Goal: Find specific page/section: Find specific page/section

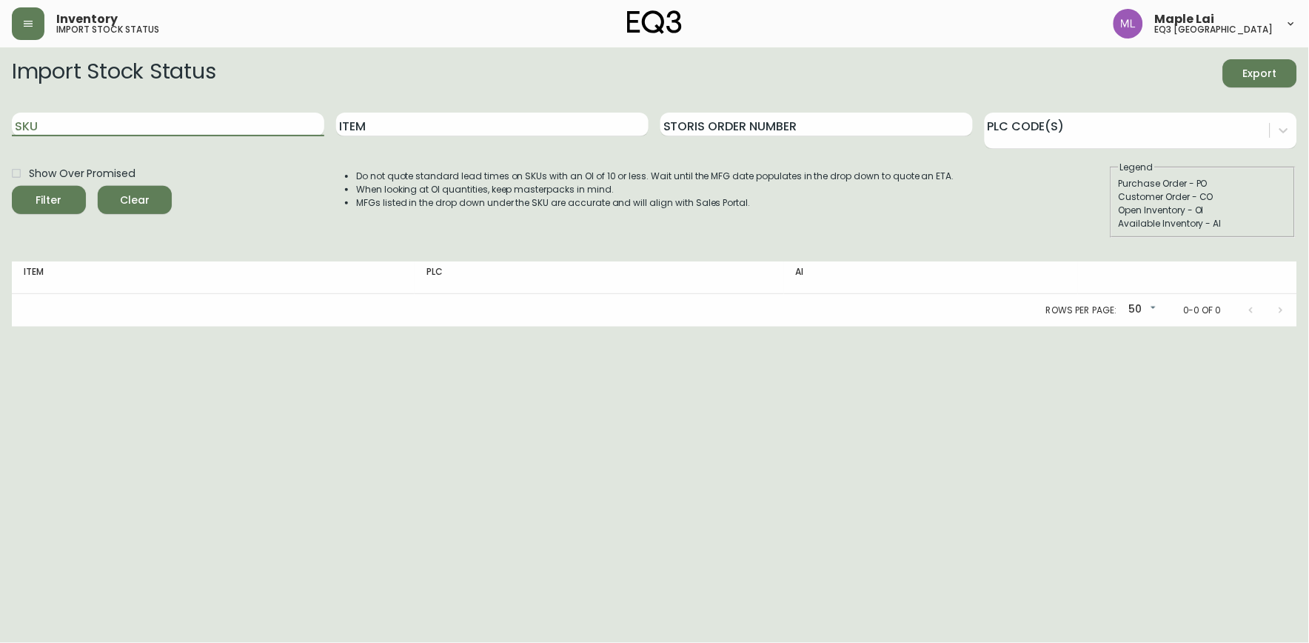
click at [218, 129] on input "SKU" at bounding box center [168, 125] width 312 height 24
click at [416, 122] on input "Item" at bounding box center [492, 125] width 312 height 24
type input "CAST"
click at [12, 186] on button "Filter" at bounding box center [49, 200] width 74 height 28
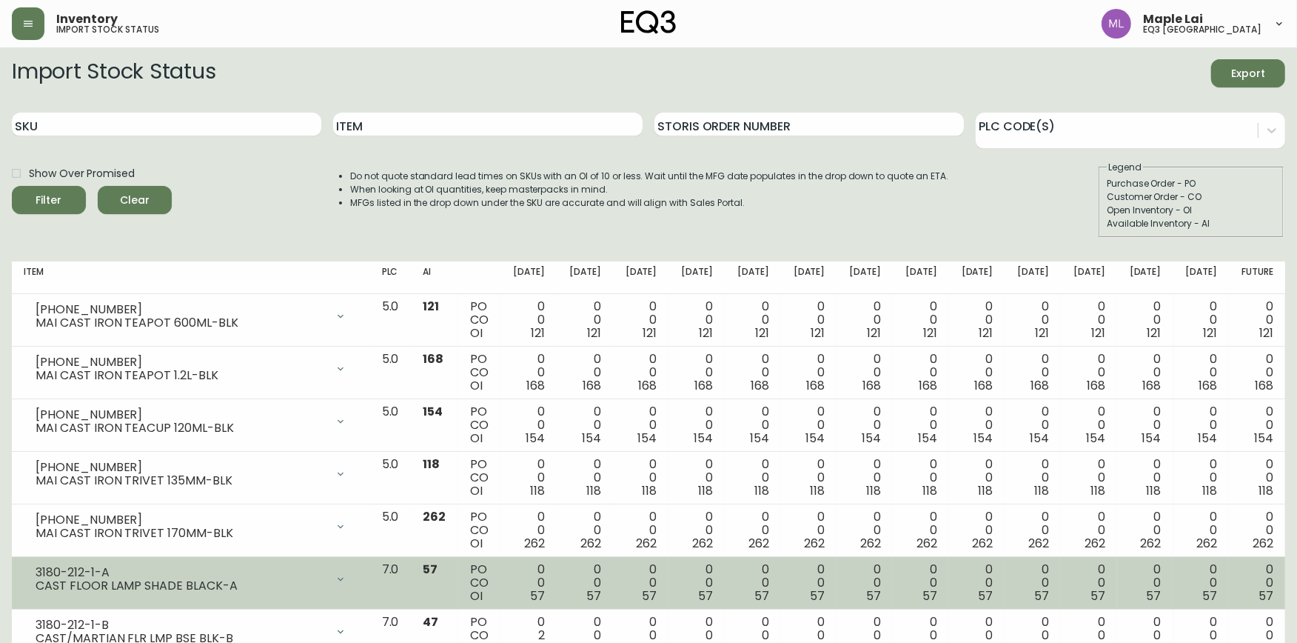
click at [215, 572] on div "3180-212-1-A" at bounding box center [181, 572] width 290 height 13
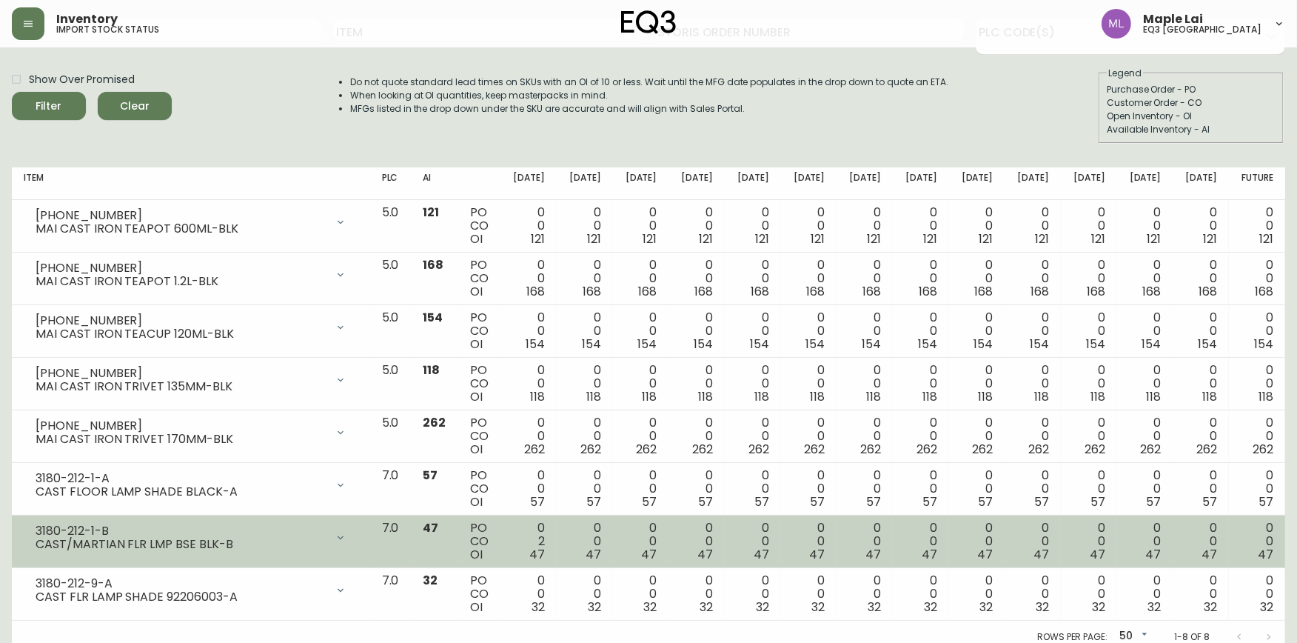
scroll to position [104, 0]
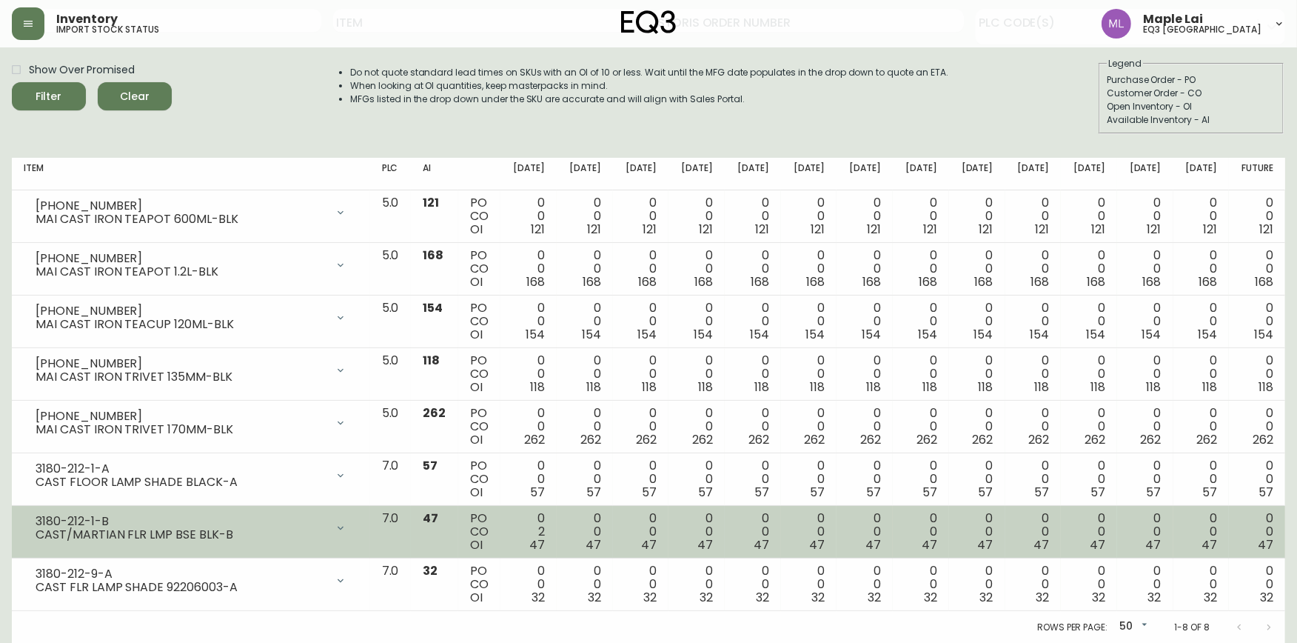
click at [269, 533] on div "CAST/MARTIAN FLR LMP BSE BLK-B" at bounding box center [181, 534] width 290 height 13
click at [218, 523] on div "3180-212-1-B" at bounding box center [181, 521] width 290 height 13
drag, startPoint x: 108, startPoint y: 521, endPoint x: 34, endPoint y: 517, distance: 74.2
click at [34, 517] on div "3180-212-1-B CAST/MARTIAN FLR LMP BSE BLK-B" at bounding box center [191, 528] width 335 height 33
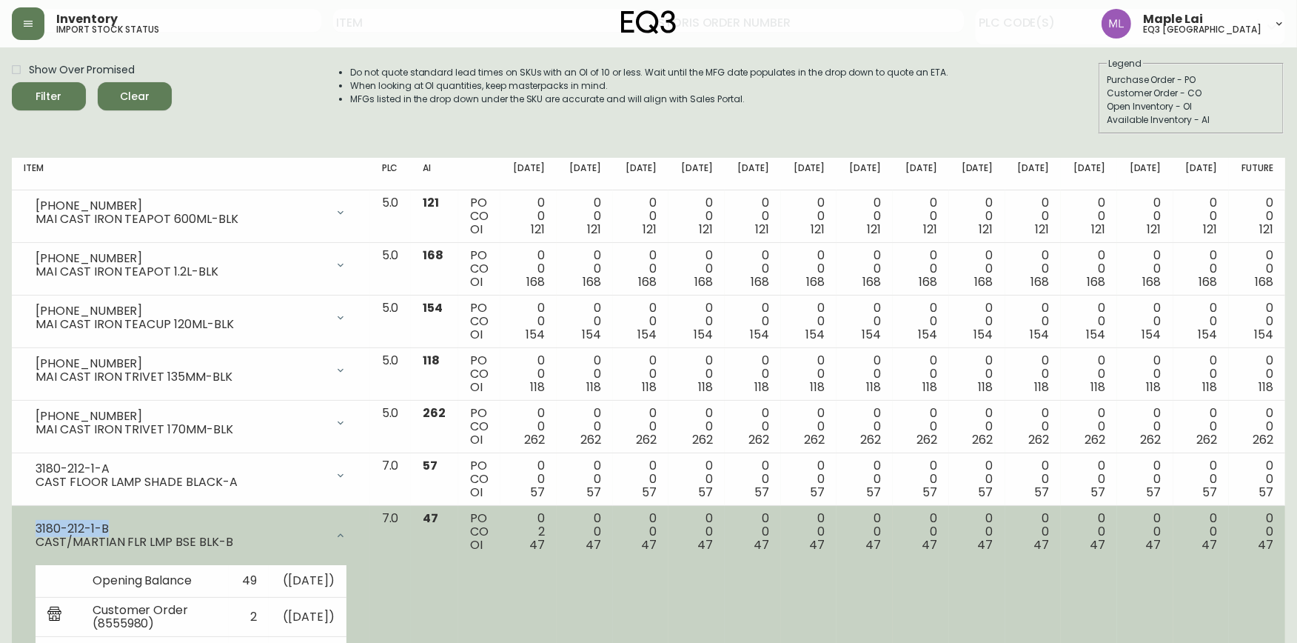
copy div "3180-212-1-B"
